Goal: Task Accomplishment & Management: Use online tool/utility

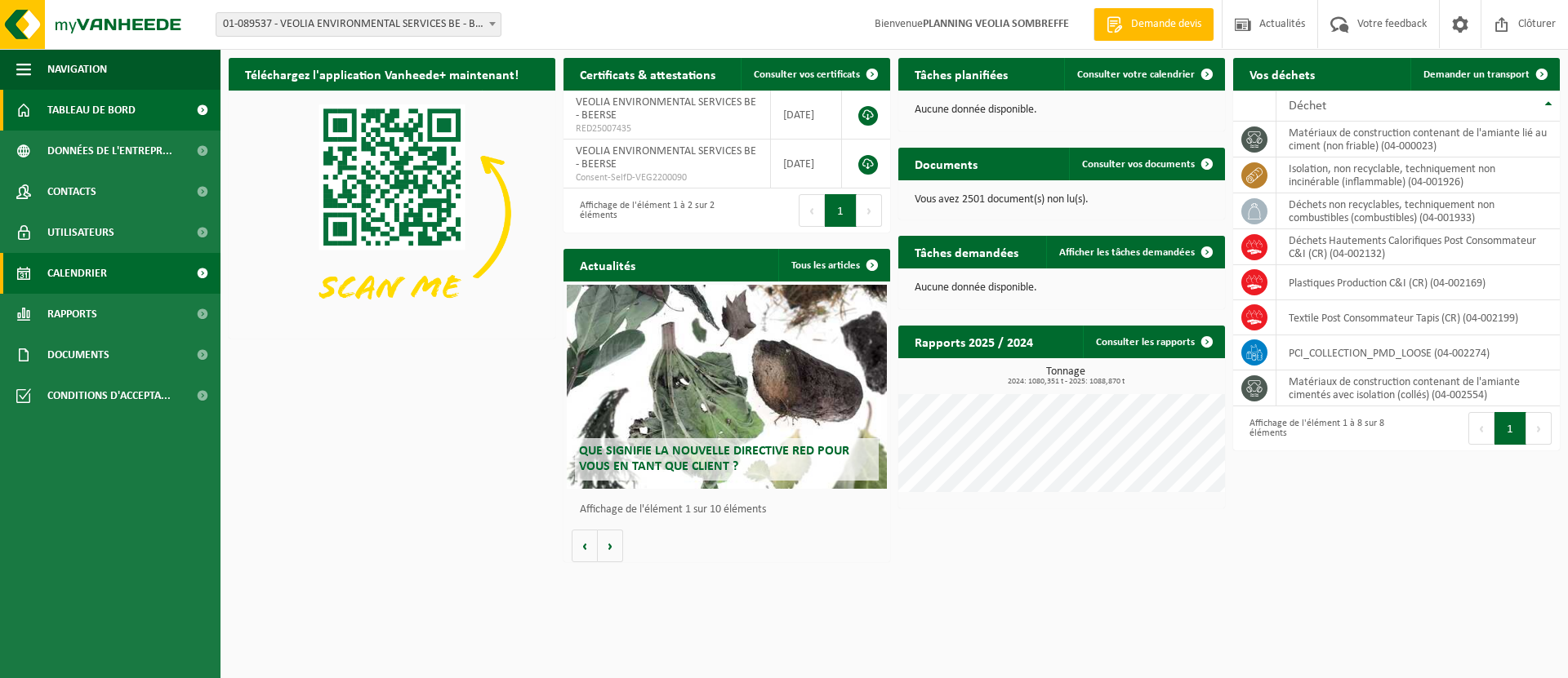
click at [161, 276] on link "Calendrier" at bounding box center [110, 274] width 220 height 41
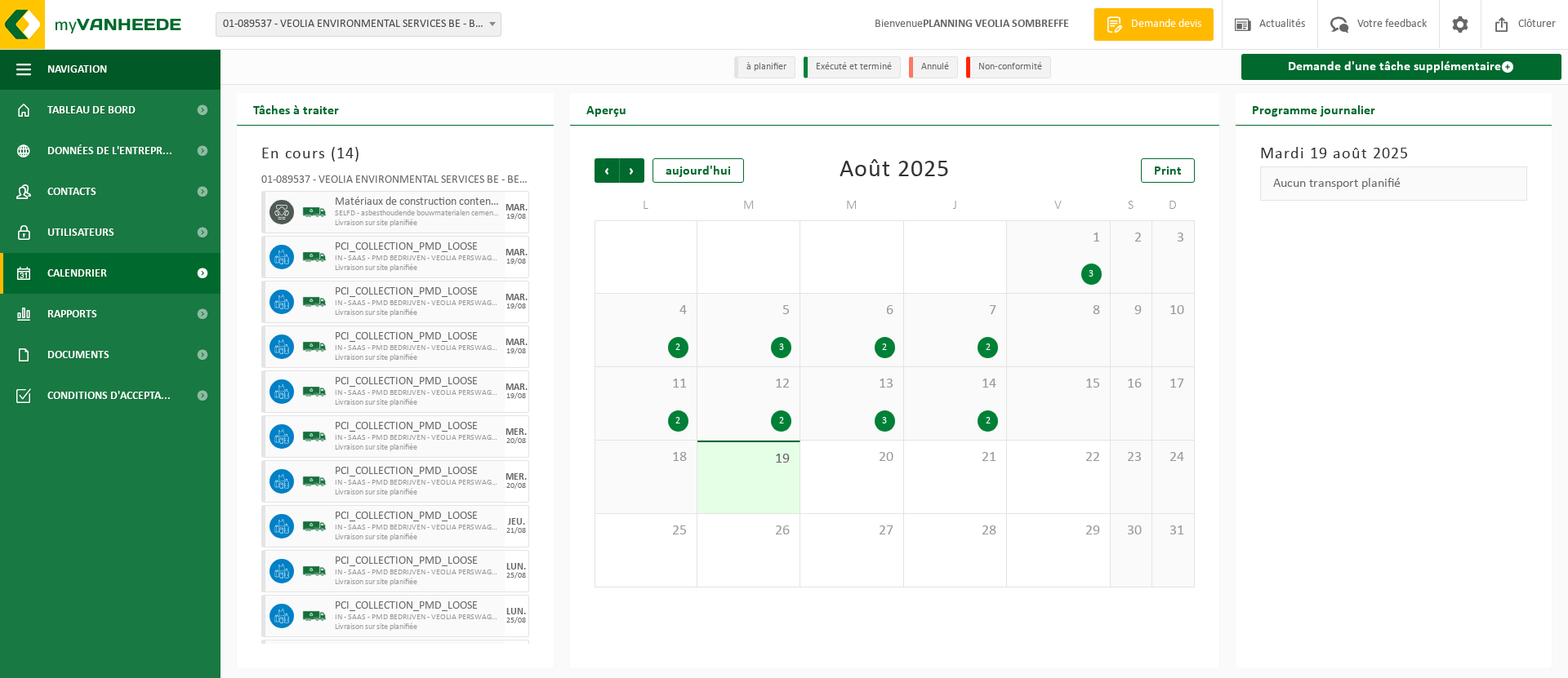
click at [495, 23] on span at bounding box center [492, 23] width 17 height 22
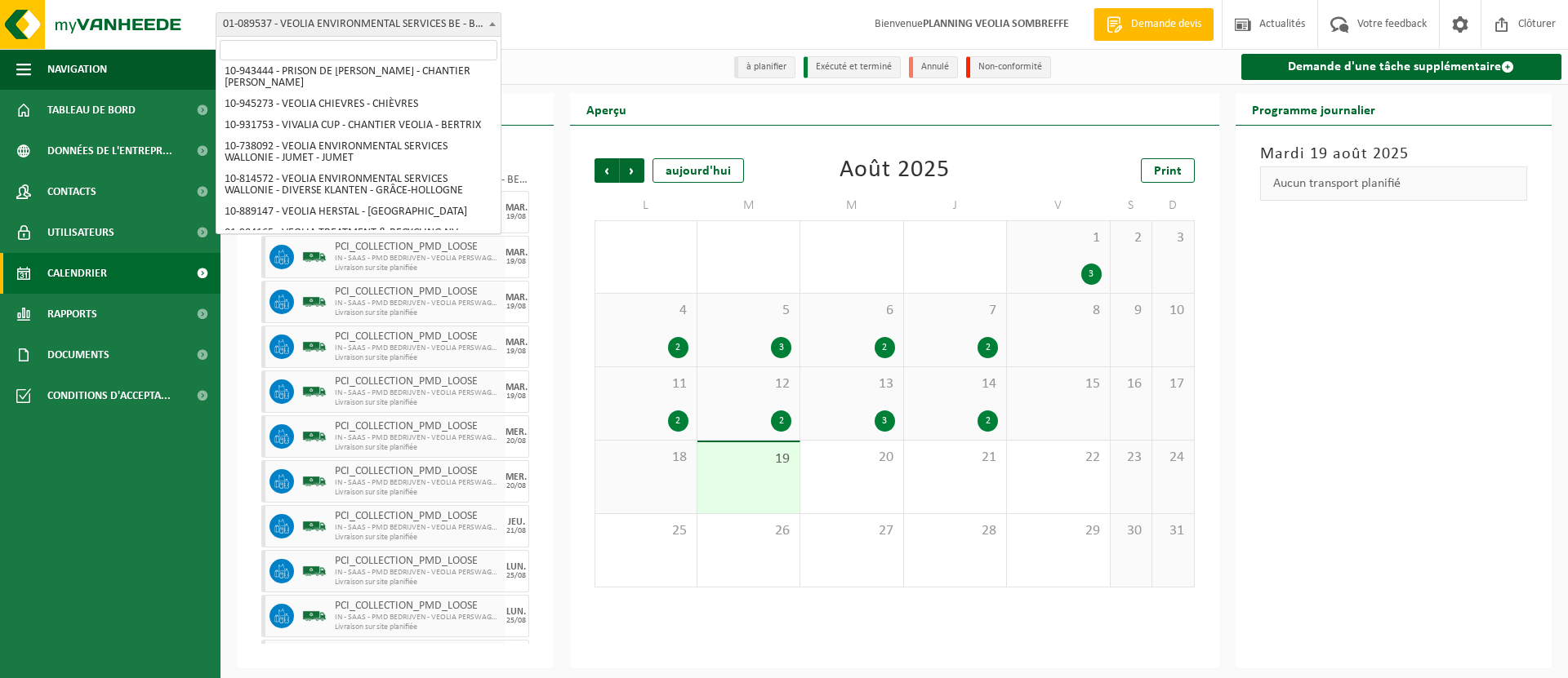
scroll to position [1201, 0]
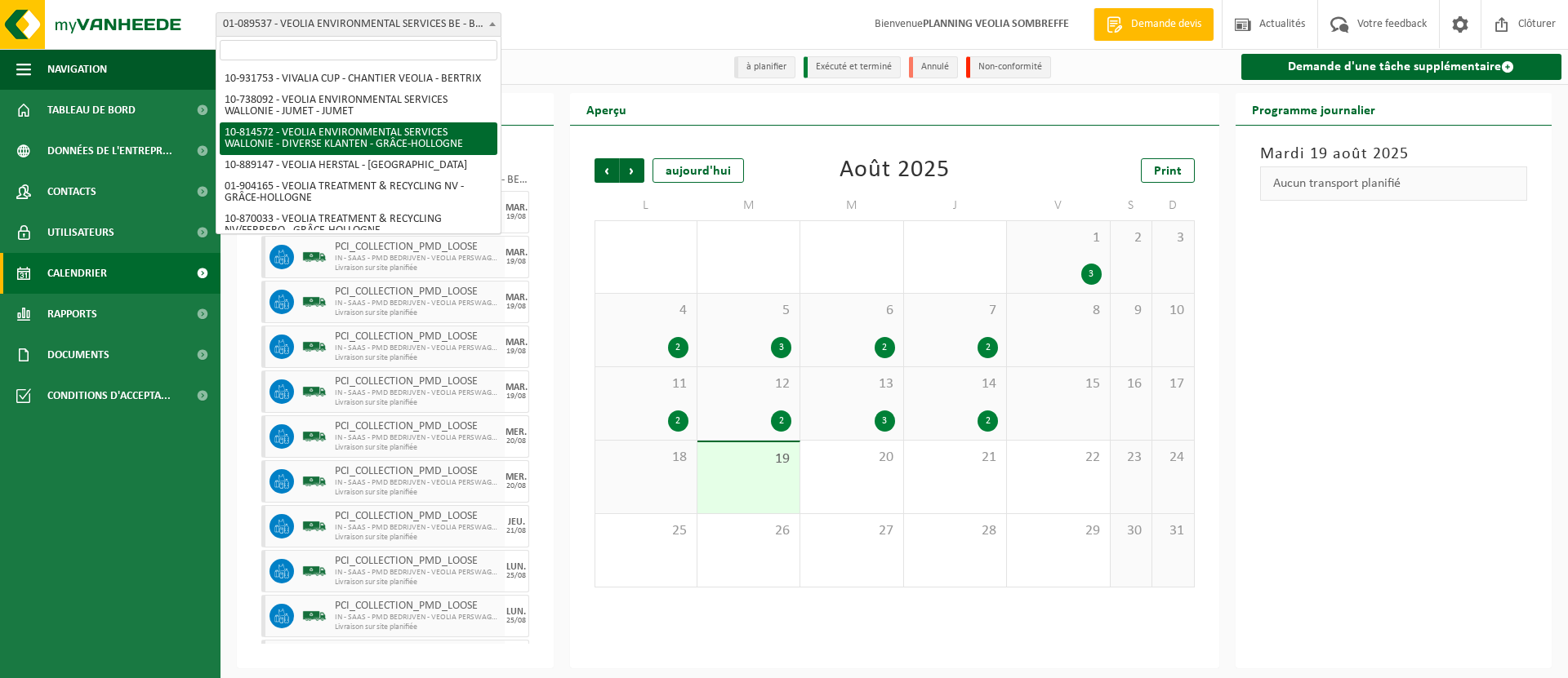
select select "37628"
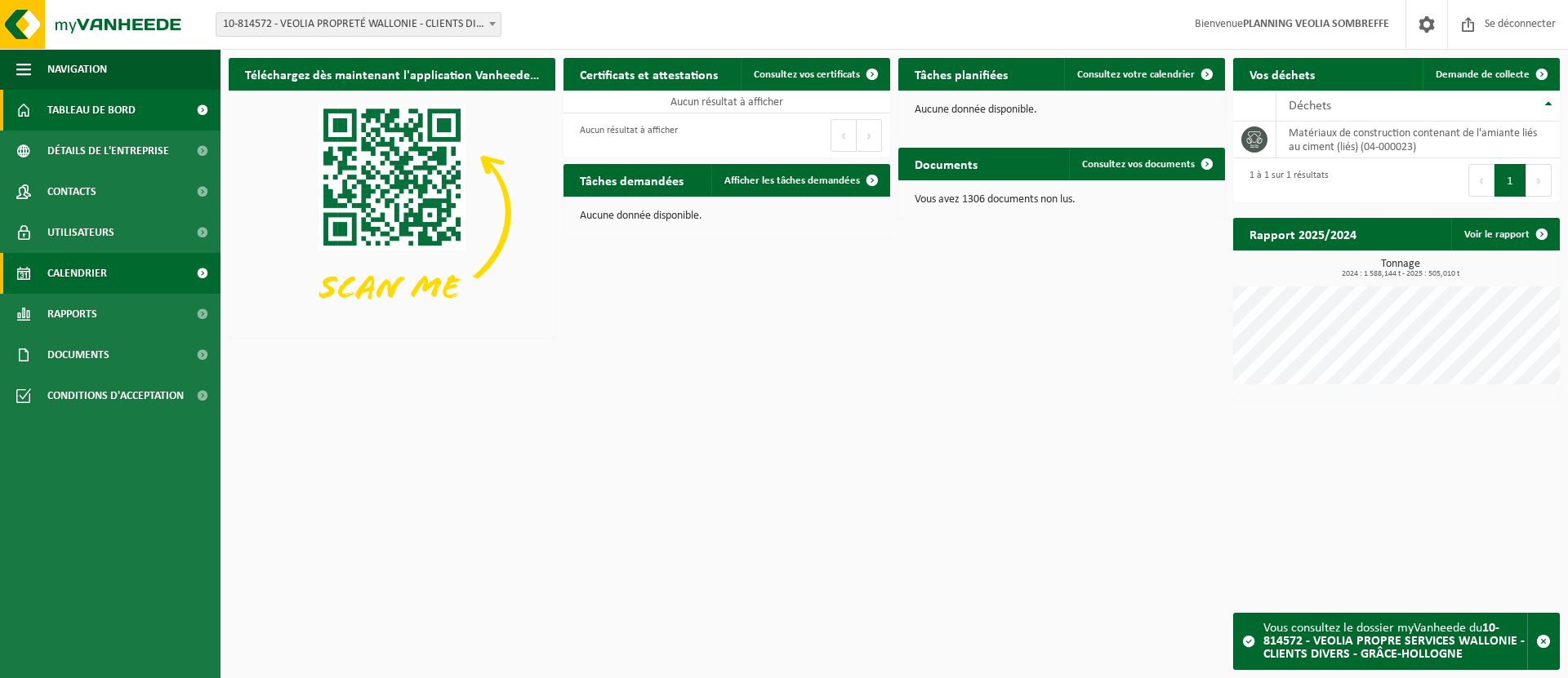
click at [123, 279] on link "Calendrier" at bounding box center [110, 274] width 220 height 41
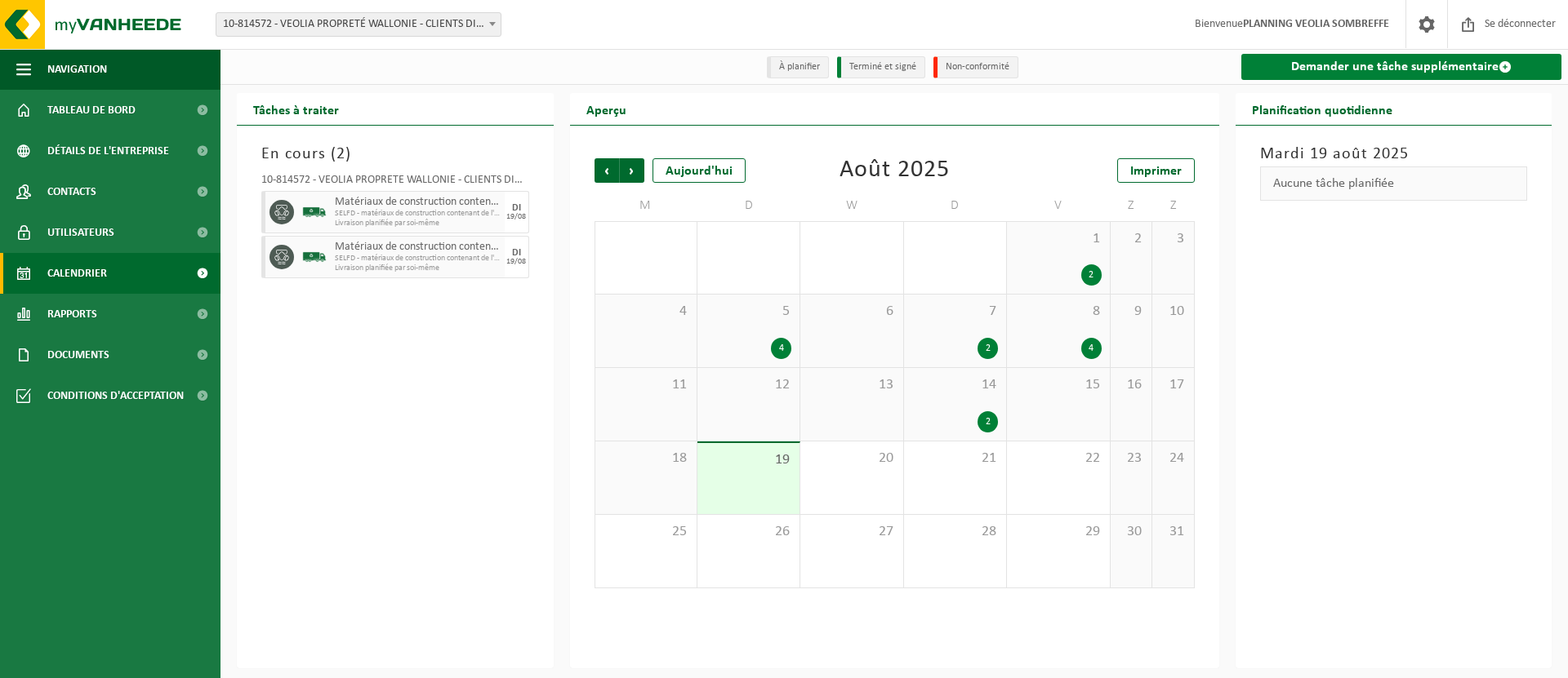
click at [1315, 69] on font "Demander une tâche supplémentaire" at bounding box center [1395, 67] width 208 height 13
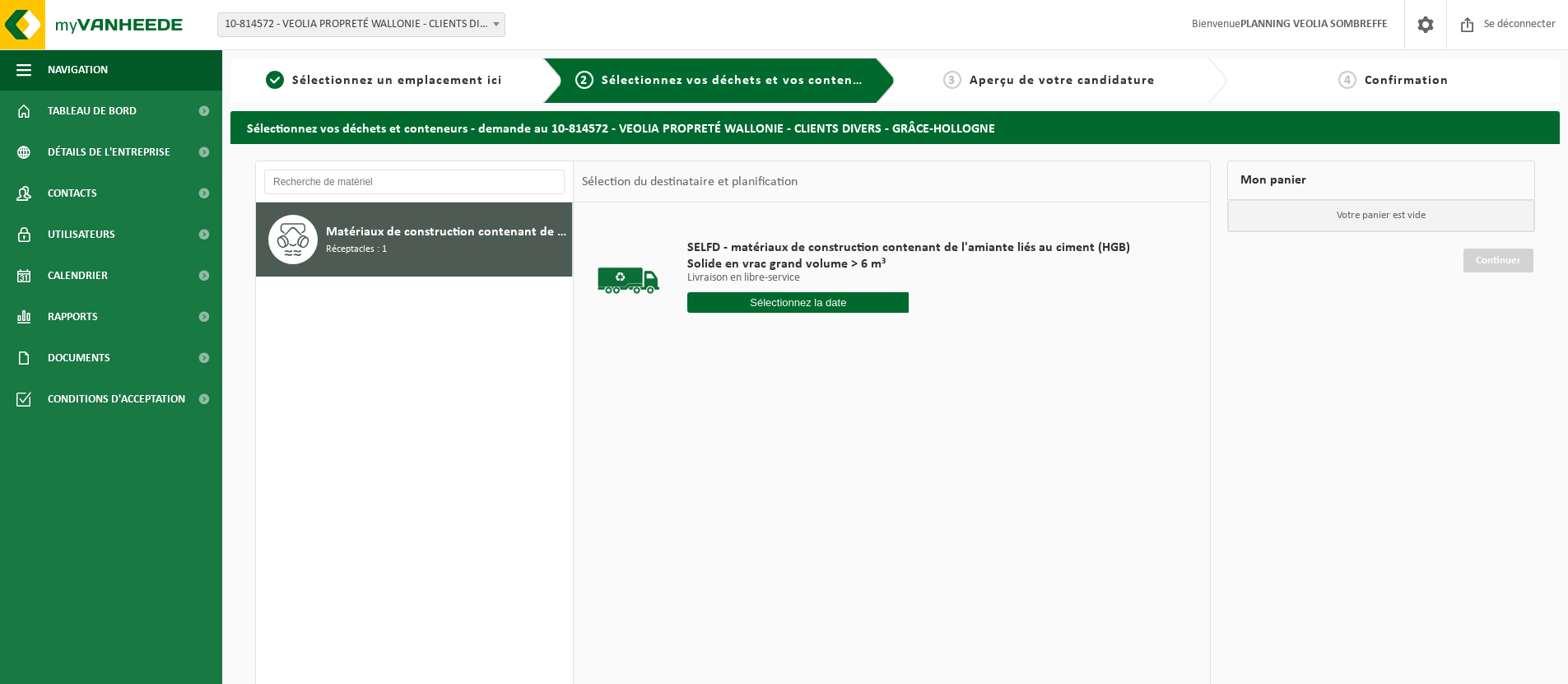
click at [826, 301] on input "text" at bounding box center [798, 302] width 221 height 21
click at [764, 493] on font "20" at bounding box center [764, 491] width 13 height 13
type input "Van 2025-08-20"
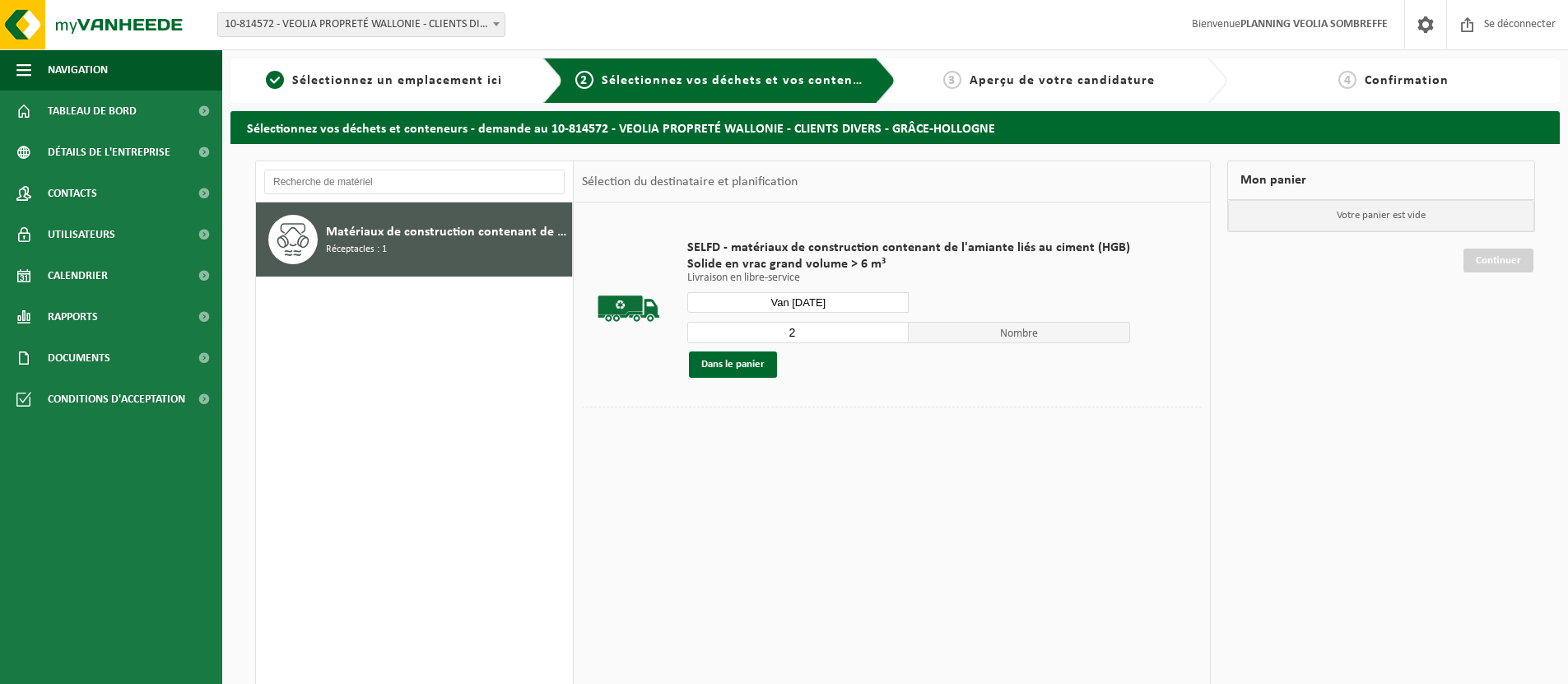
type input "2"
click at [888, 332] on input "2" at bounding box center [798, 333] width 221 height 22
click at [760, 372] on button "Dans le panier" at bounding box center [732, 364] width 88 height 27
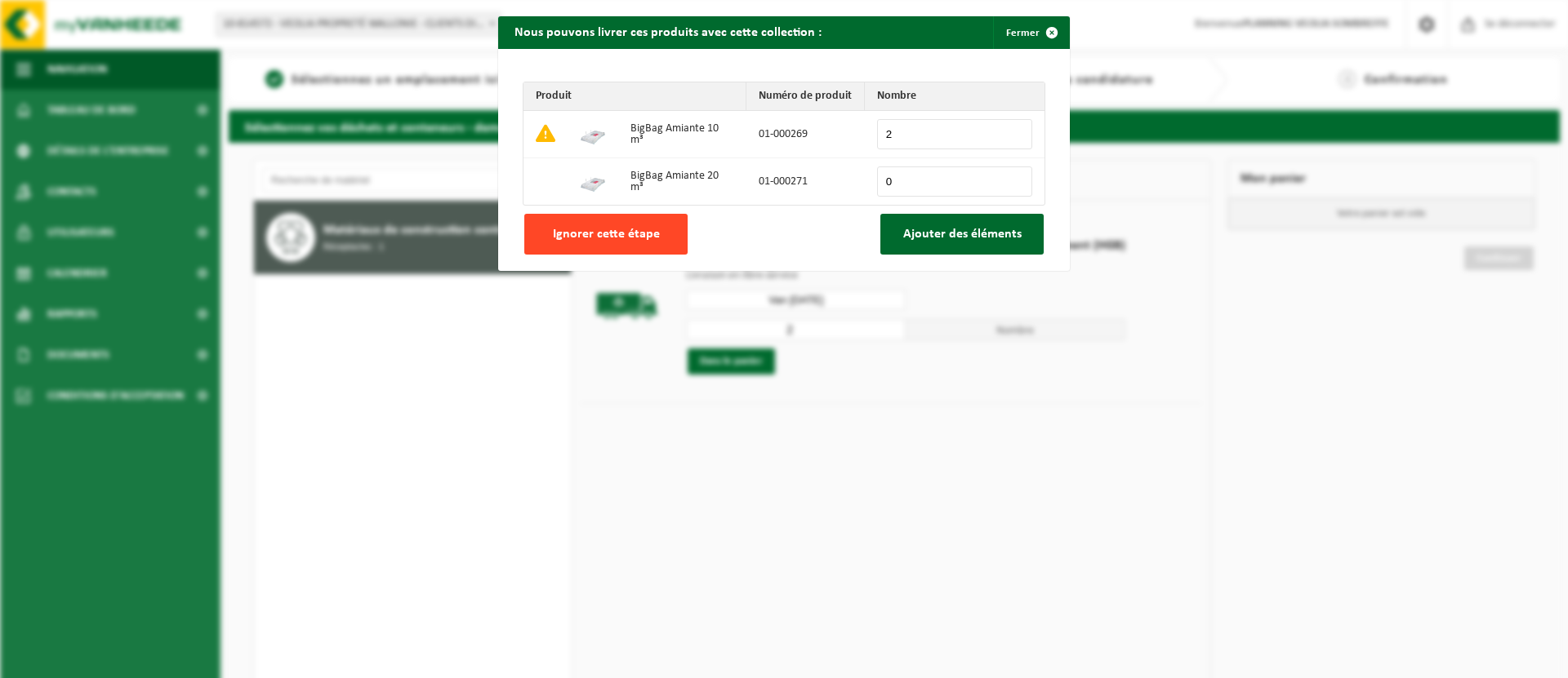
click at [672, 243] on button "Ignorer cette étape" at bounding box center [606, 235] width 163 height 41
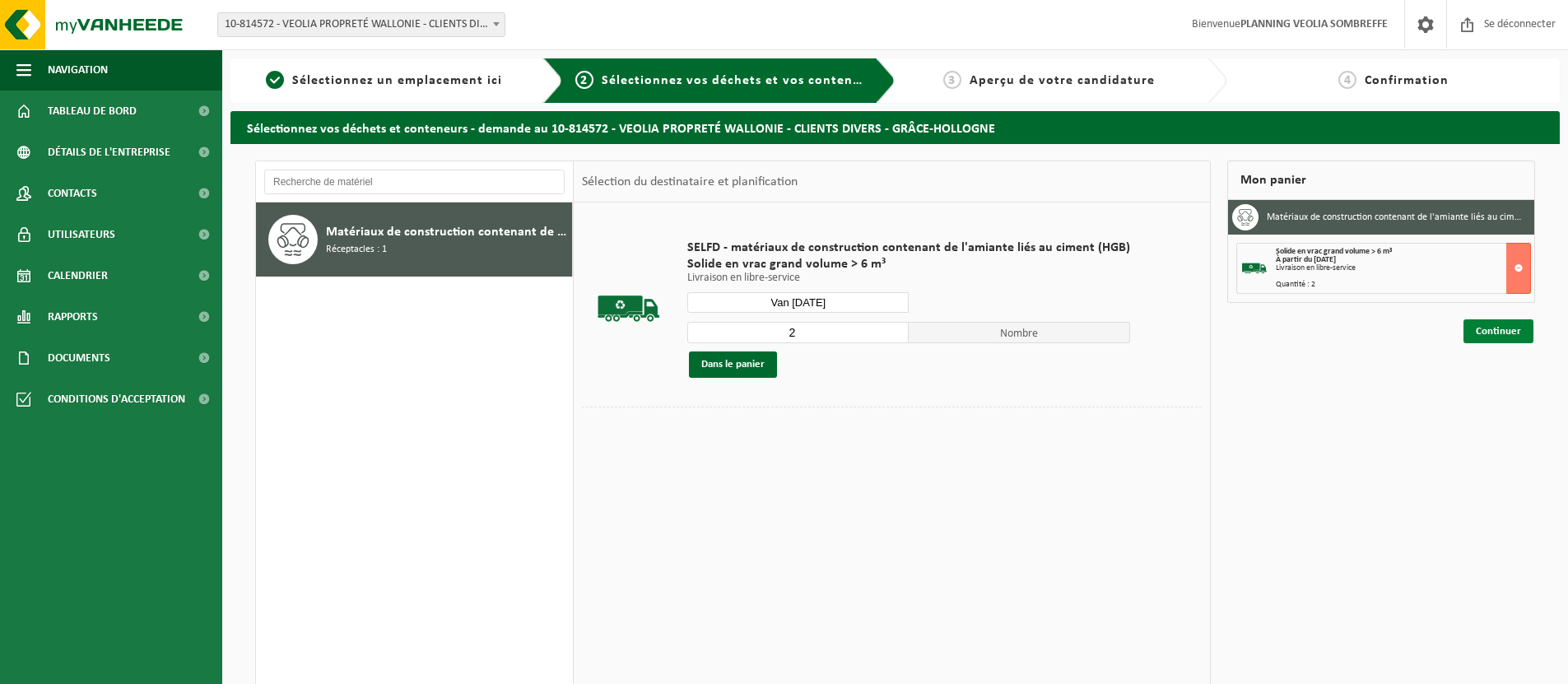
click at [1524, 337] on link "Continuer" at bounding box center [1499, 332] width 70 height 24
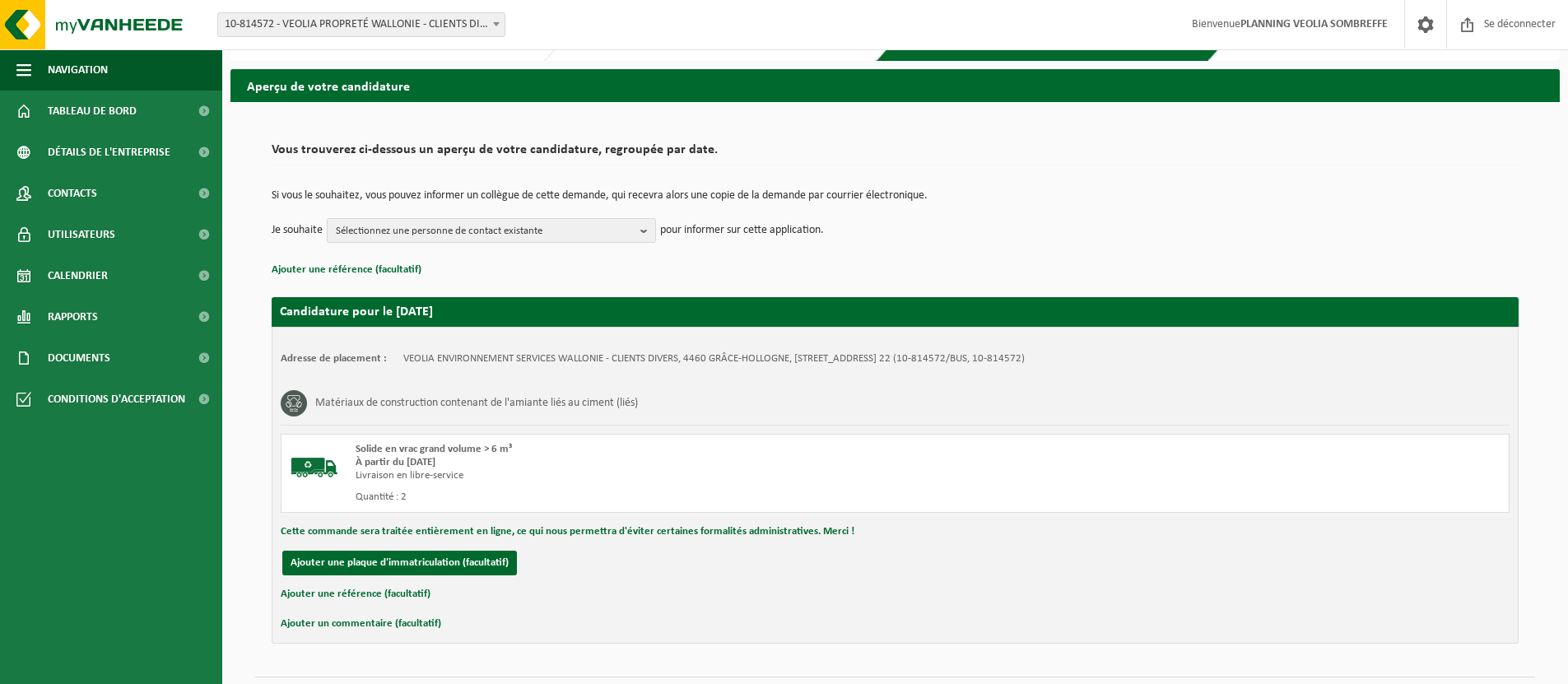
scroll to position [87, 0]
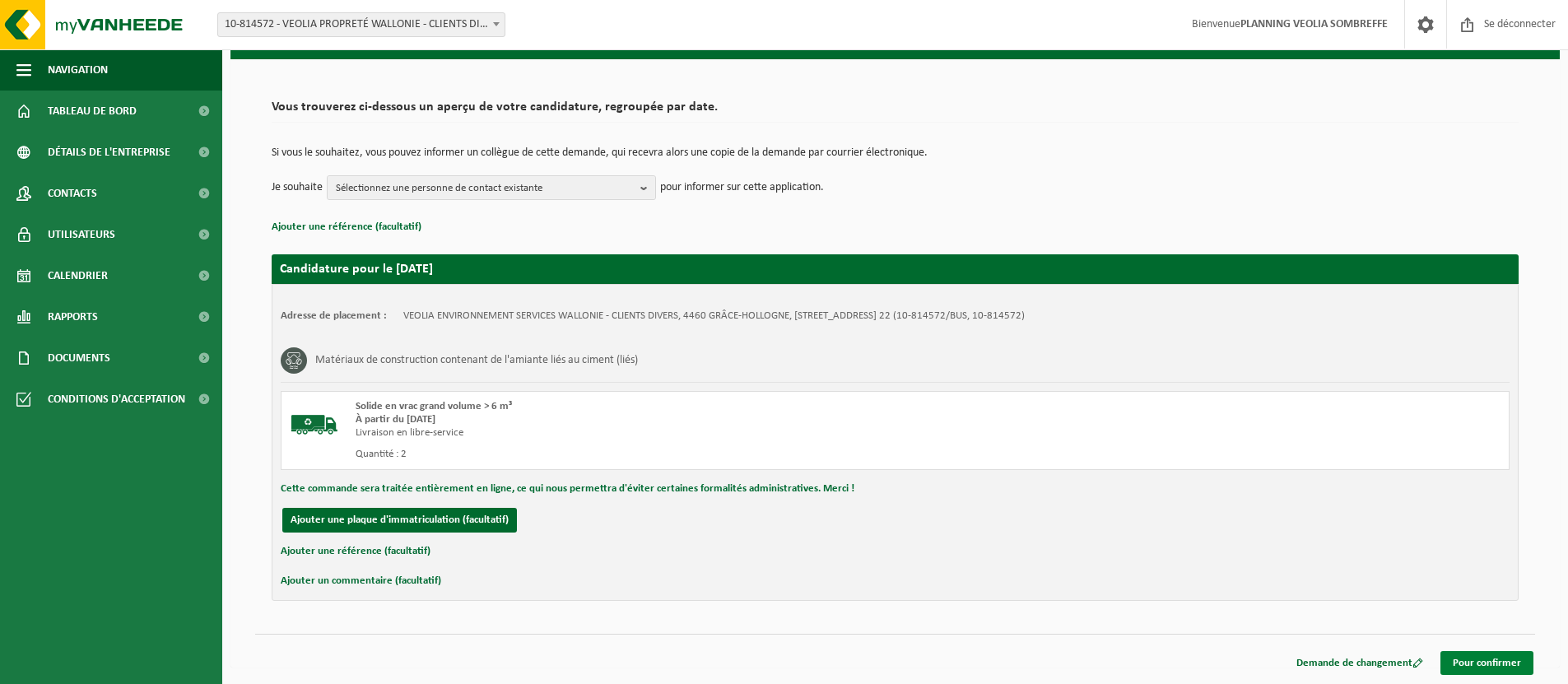
click at [1484, 658] on font "Pour confirmer" at bounding box center [1487, 663] width 68 height 11
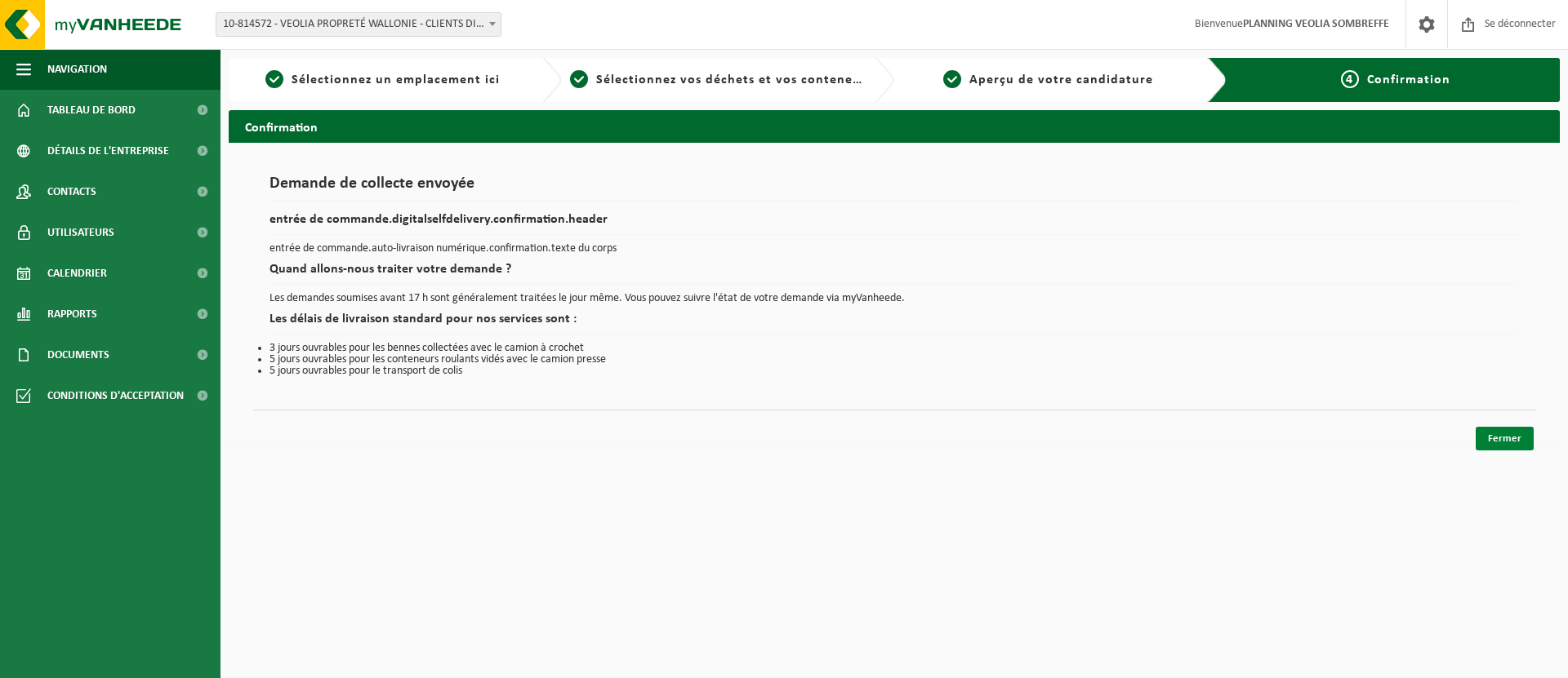
click at [1518, 440] on font "Fermer" at bounding box center [1504, 438] width 33 height 11
